Goal: Task Accomplishment & Management: Manage account settings

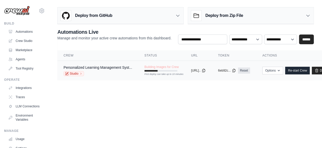
click at [159, 76] on tr "Personalized Learning Management Syst... Studio Building Images for Crew First …" at bounding box center [197, 71] width 280 height 20
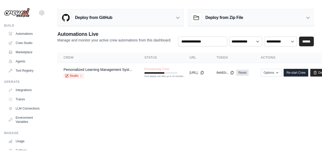
scroll to position [35, 0]
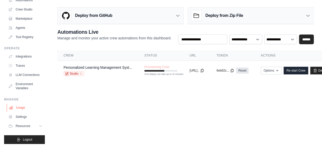
click at [19, 108] on link "Usage" at bounding box center [26, 108] width 39 height 8
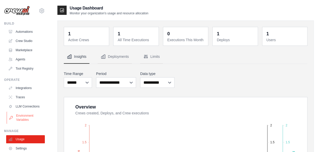
click at [20, 124] on link "Environment Variables" at bounding box center [26, 118] width 39 height 12
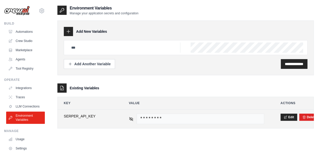
scroll to position [10, 0]
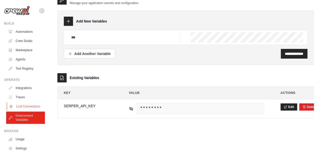
click at [24, 106] on link "LLM Connections" at bounding box center [26, 106] width 39 height 8
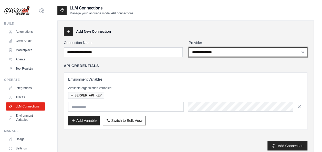
click at [244, 51] on select "**********" at bounding box center [248, 51] width 119 height 9
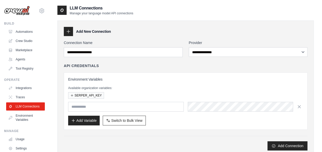
click at [157, 90] on div "Available organization variables: SERPER_API_KEY" at bounding box center [185, 92] width 235 height 13
click at [100, 107] on input "text" at bounding box center [125, 107] width 115 height 10
click at [210, 111] on div "Environment Variables Available organization variables: SERPER_API_KEY Add Vari…" at bounding box center [185, 101] width 235 height 49
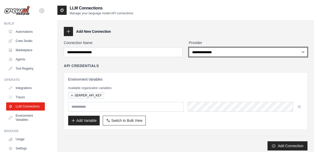
click at [215, 54] on select "**********" at bounding box center [248, 51] width 119 height 9
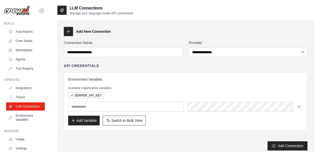
click at [155, 92] on div "SERPER_API_KEY" at bounding box center [185, 95] width 235 height 7
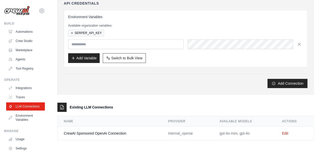
drag, startPoint x: 219, startPoint y: 131, endPoint x: 251, endPoint y: 138, distance: 33.0
click at [251, 138] on td "gpt-4o-mini, gpt-4o" at bounding box center [244, 134] width 62 height 14
drag, startPoint x: 251, startPoint y: 138, endPoint x: 251, endPoint y: 141, distance: 3.1
click at [251, 141] on div "**********" at bounding box center [185, 46] width 256 height 206
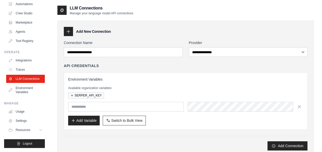
scroll to position [0, 0]
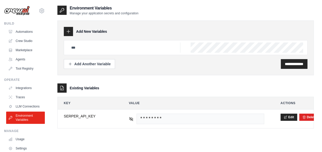
scroll to position [10, 0]
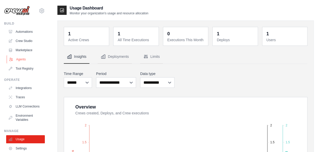
drag, startPoint x: 17, startPoint y: 6, endPoint x: 40, endPoint y: 61, distance: 60.0
click at [40, 61] on link "Agents" at bounding box center [26, 59] width 39 height 8
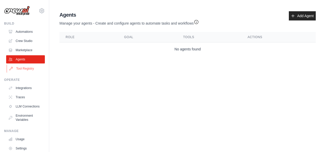
click at [24, 70] on link "Tool Registry" at bounding box center [26, 69] width 39 height 8
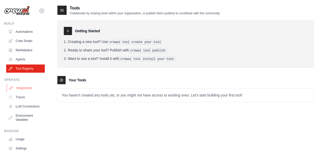
click at [24, 87] on link "Integrations" at bounding box center [26, 88] width 39 height 8
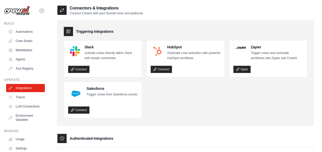
click at [193, 112] on ul "Slack Activate crews directly within Slack with simple commands Connect HubSpot…" at bounding box center [185, 79] width 243 height 78
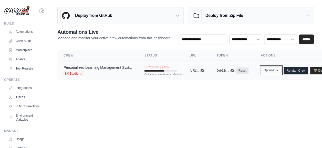
click at [281, 70] on button "Options" at bounding box center [271, 71] width 21 height 8
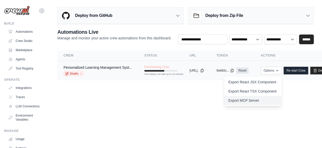
click at [255, 99] on link "Export MCP Server" at bounding box center [252, 100] width 57 height 9
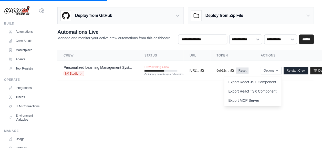
click at [201, 105] on body "[EMAIL_ADDRESS][DOMAIN_NAME] Settings Build Automations Crew Studio" at bounding box center [161, 74] width 322 height 148
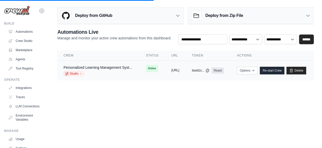
click at [179, 70] on button "[URL]" at bounding box center [175, 70] width 8 height 4
click at [209, 71] on icon at bounding box center [207, 70] width 4 height 4
click at [179, 68] on button "[URL]" at bounding box center [175, 70] width 8 height 4
click at [179, 69] on button "[URL]" at bounding box center [175, 70] width 8 height 4
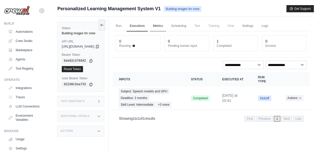
click at [166, 24] on link "Metrics" at bounding box center [158, 26] width 16 height 11
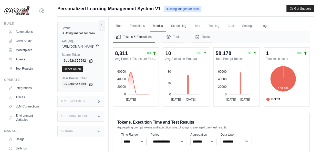
click at [99, 47] on icon at bounding box center [97, 46] width 4 height 4
click at [124, 26] on link "Run" at bounding box center [119, 26] width 12 height 11
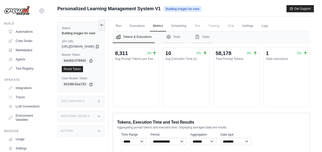
scroll to position [31, 0]
